Goal: Task Accomplishment & Management: Use online tool/utility

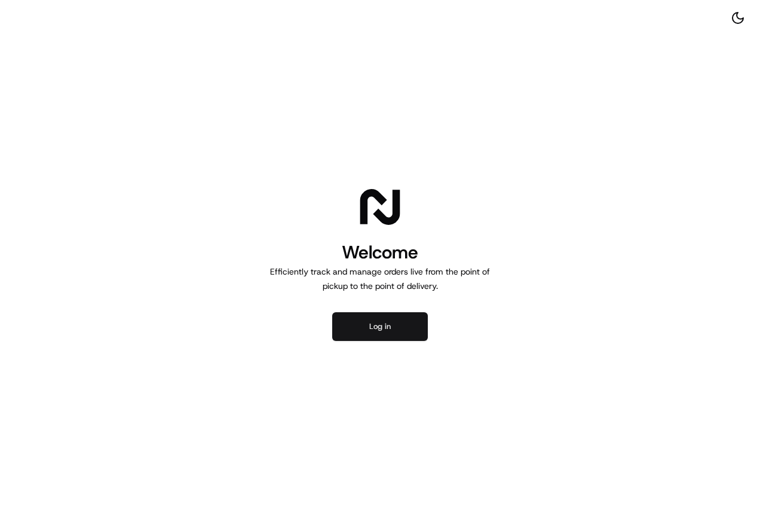
click at [358, 320] on button "Log in" at bounding box center [380, 326] width 96 height 29
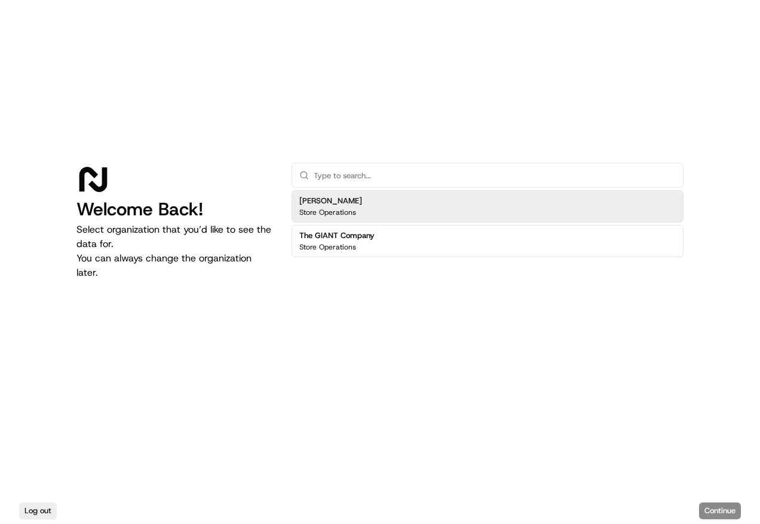
click at [418, 206] on div "[PERSON_NAME] Store Operations" at bounding box center [488, 206] width 392 height 32
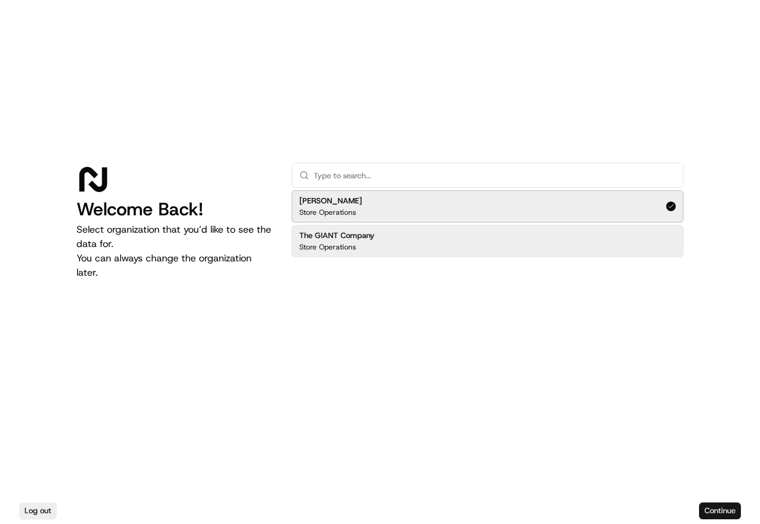
click at [733, 513] on button "Continue" at bounding box center [720, 510] width 42 height 17
